Goal: Find specific page/section: Find specific page/section

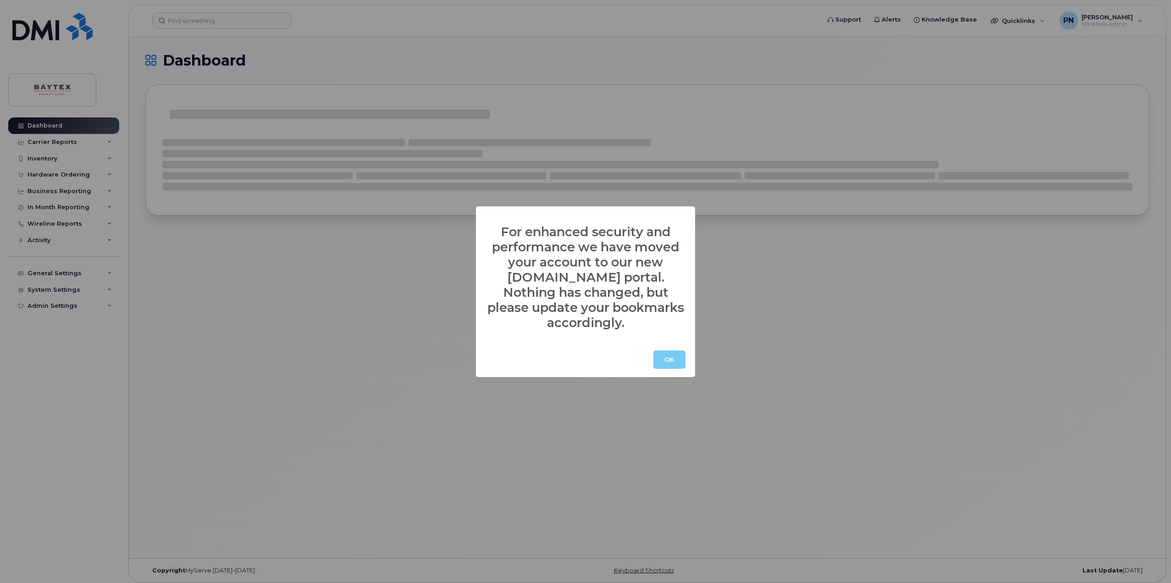
click at [678, 352] on button "OK" at bounding box center [670, 359] width 32 height 18
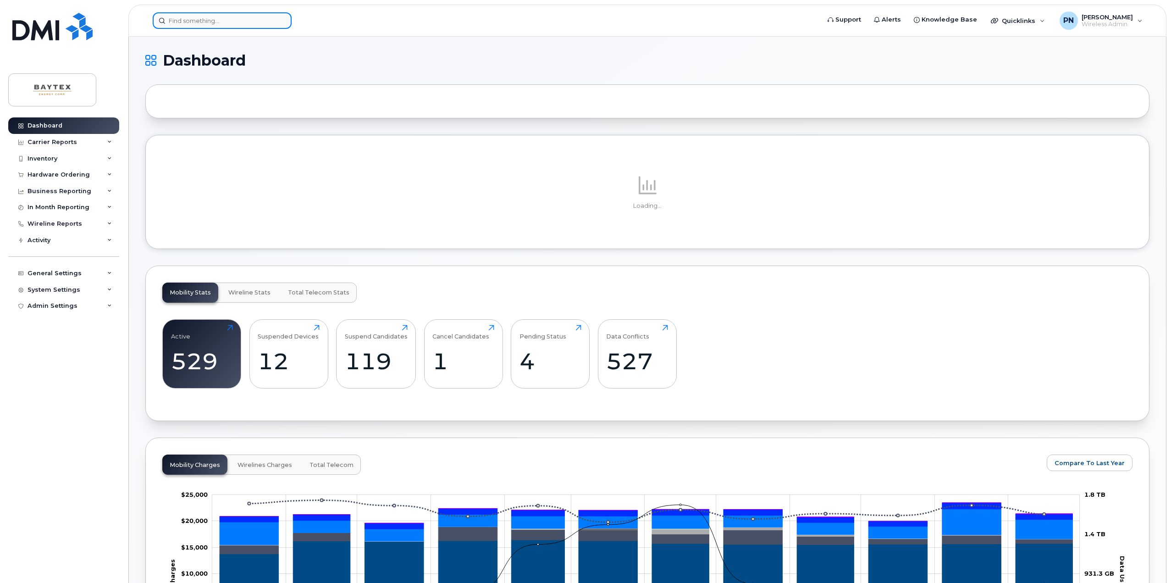
click at [200, 19] on input at bounding box center [222, 20] width 139 height 17
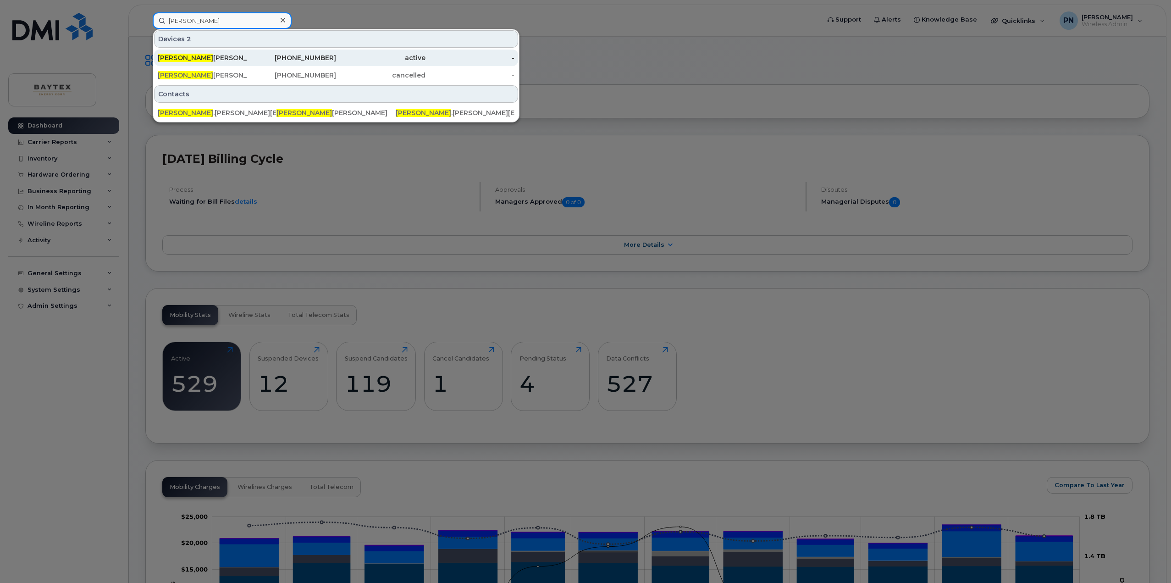
type input "[PERSON_NAME]"
drag, startPoint x: 193, startPoint y: 57, endPoint x: 278, endPoint y: 57, distance: 85.8
click at [193, 57] on div "[PERSON_NAME]" at bounding box center [202, 57] width 89 height 9
